Goal: Information Seeking & Learning: Learn about a topic

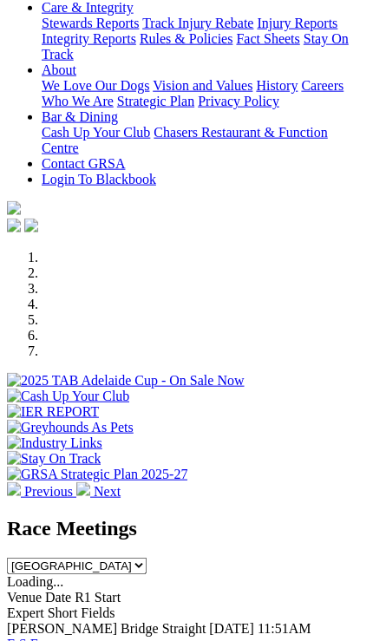
scroll to position [471, 0]
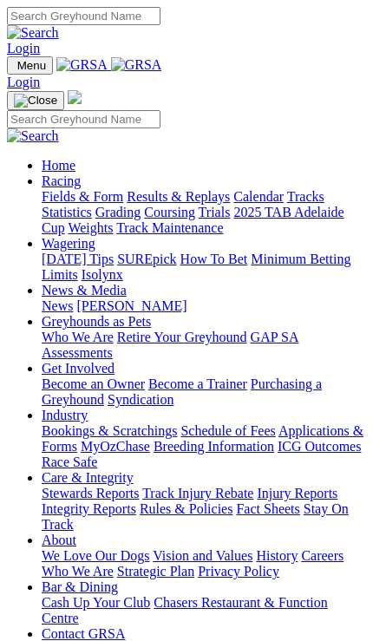
scroll to position [471, 0]
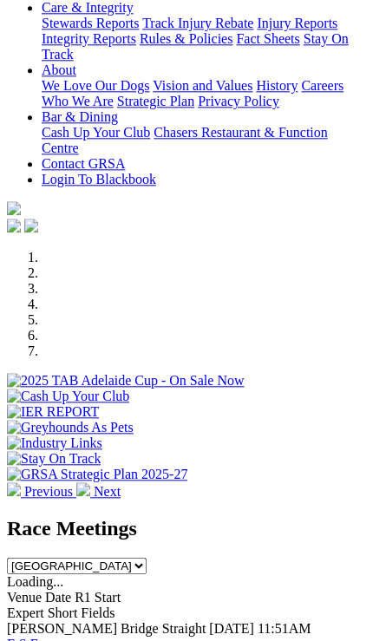
scroll to position [470, 0]
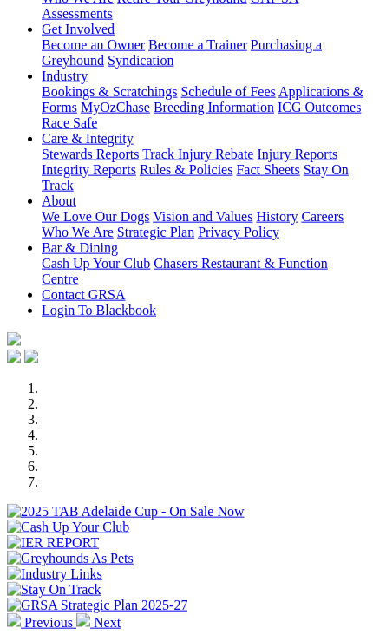
scroll to position [341, 0]
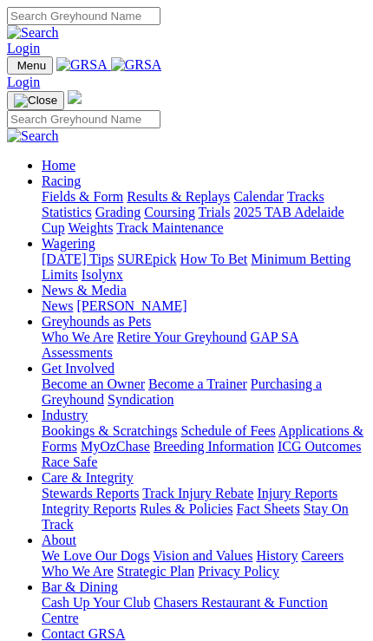
scroll to position [341, 0]
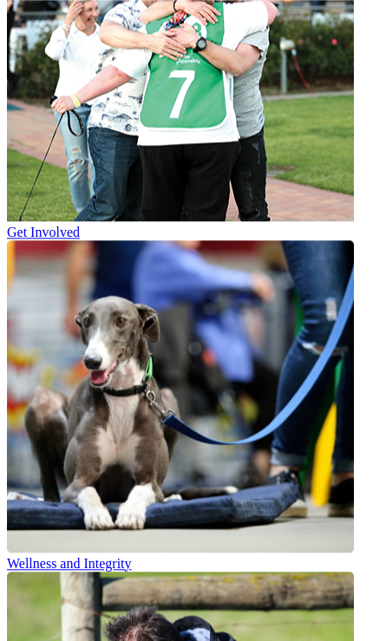
scroll to position [3199, 0]
